Goal: Task Accomplishment & Management: Manage account settings

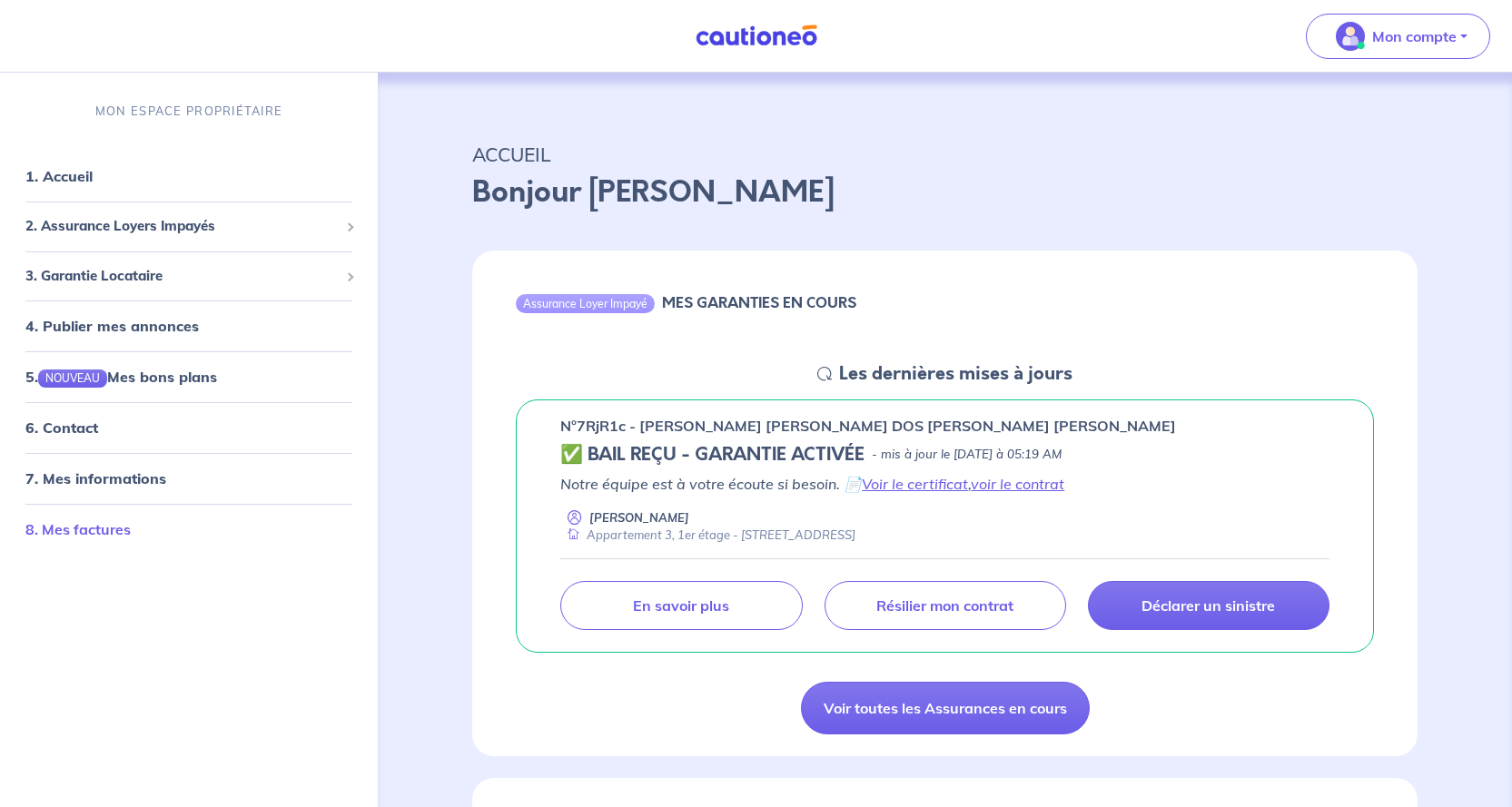
click at [86, 522] on link "8. Mes factures" at bounding box center [79, 530] width 105 height 18
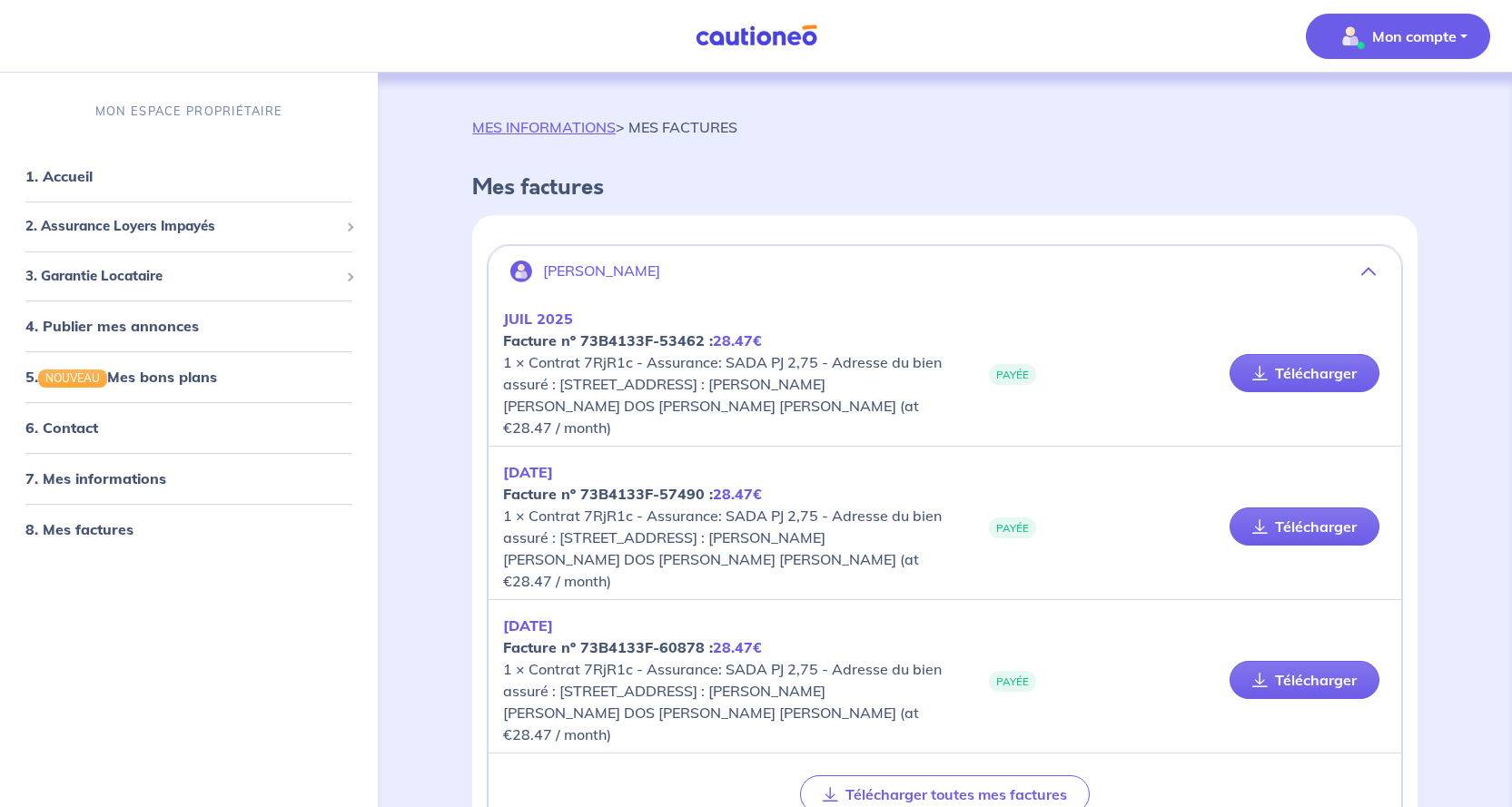
click at [530, 115] on div "MES INFORMATIONS > MES FACTURES Mes factures [PERSON_NAME] [DATE] Facture nº 73…" at bounding box center [945, 488] width 1032 height 830
click at [529, 120] on link "MES INFORMATIONS" at bounding box center [543, 128] width 143 height 18
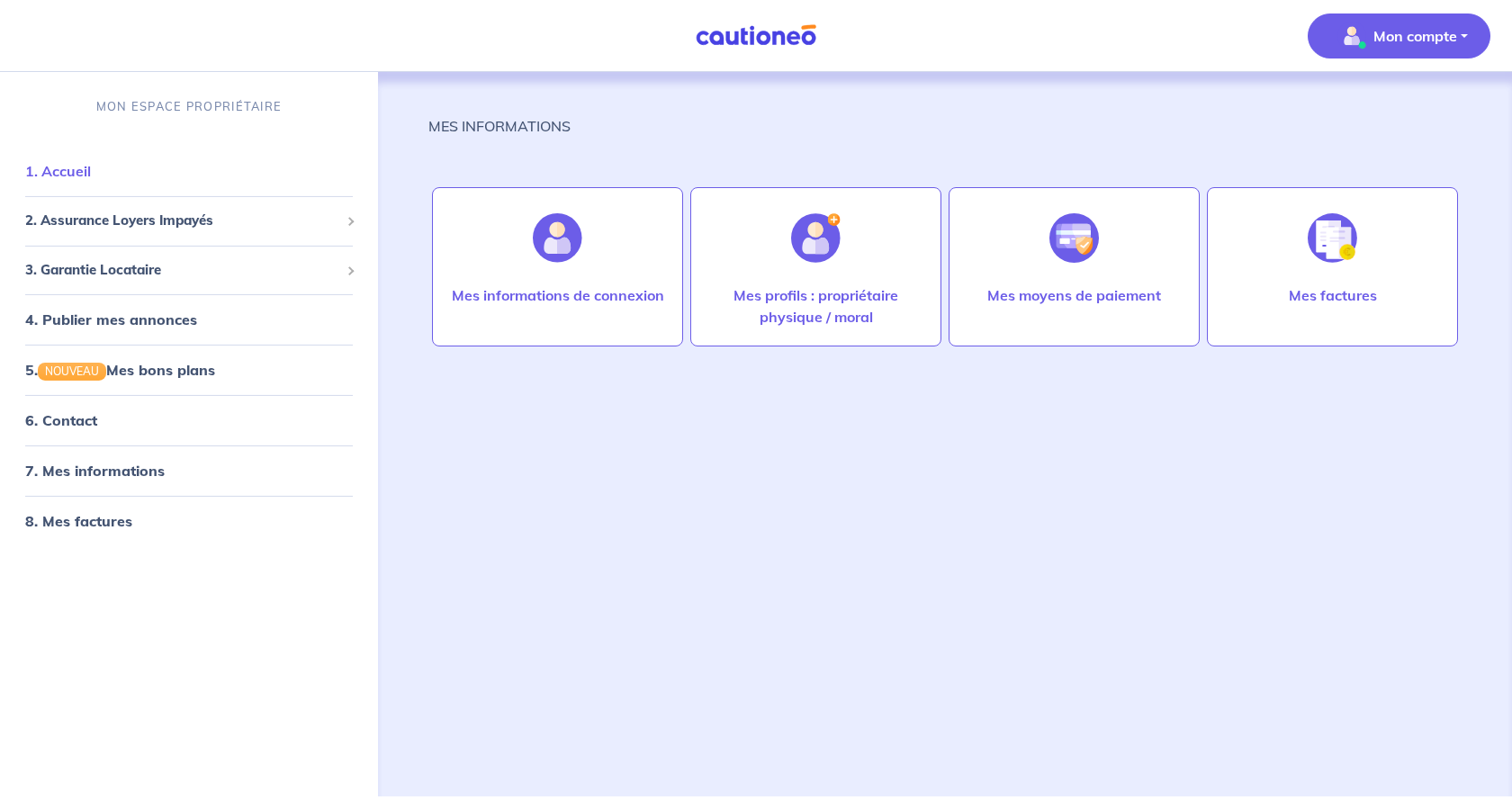
click at [91, 172] on link "1. Accueil" at bounding box center [59, 171] width 66 height 18
